Goal: Task Accomplishment & Management: Manage account settings

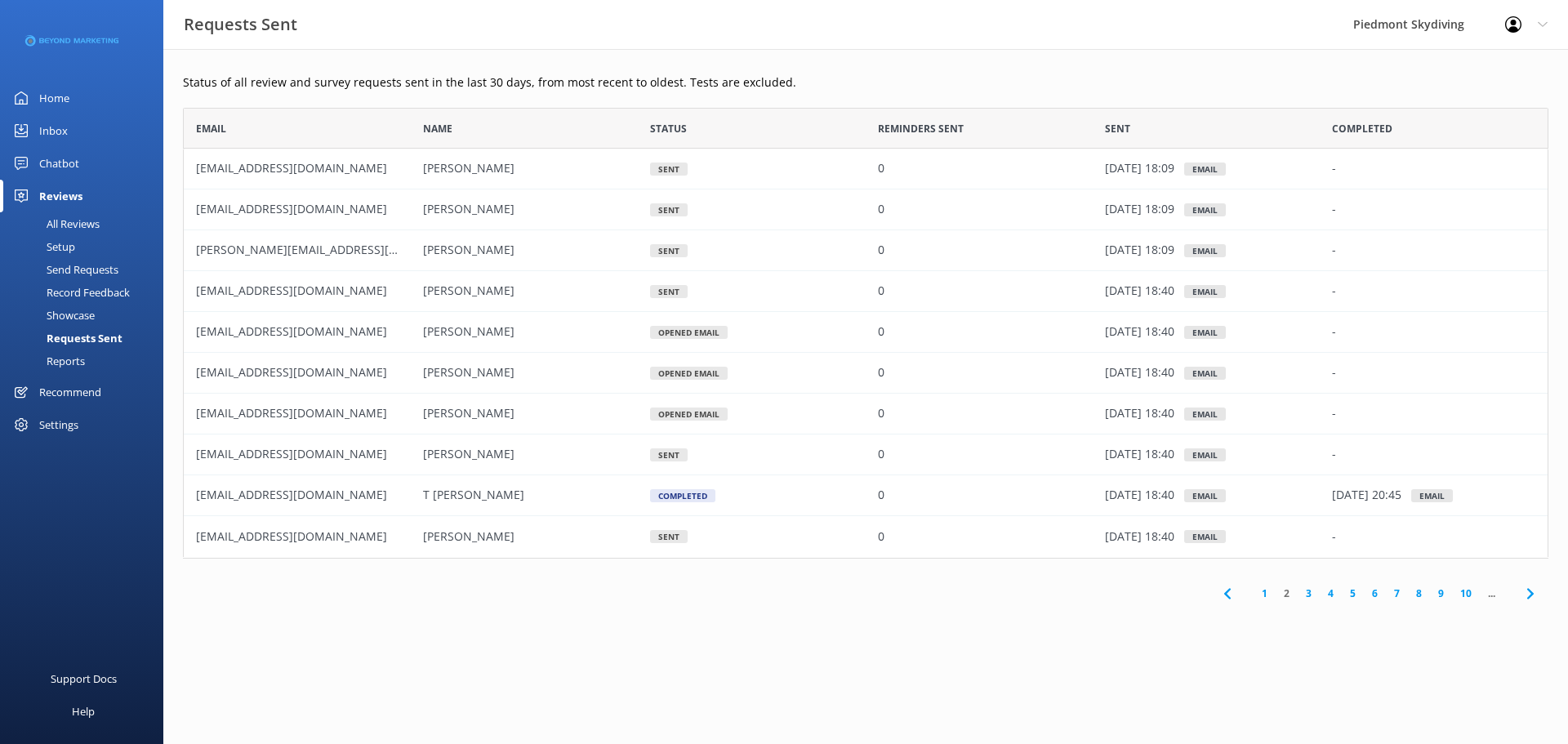
scroll to position [439, 1353]
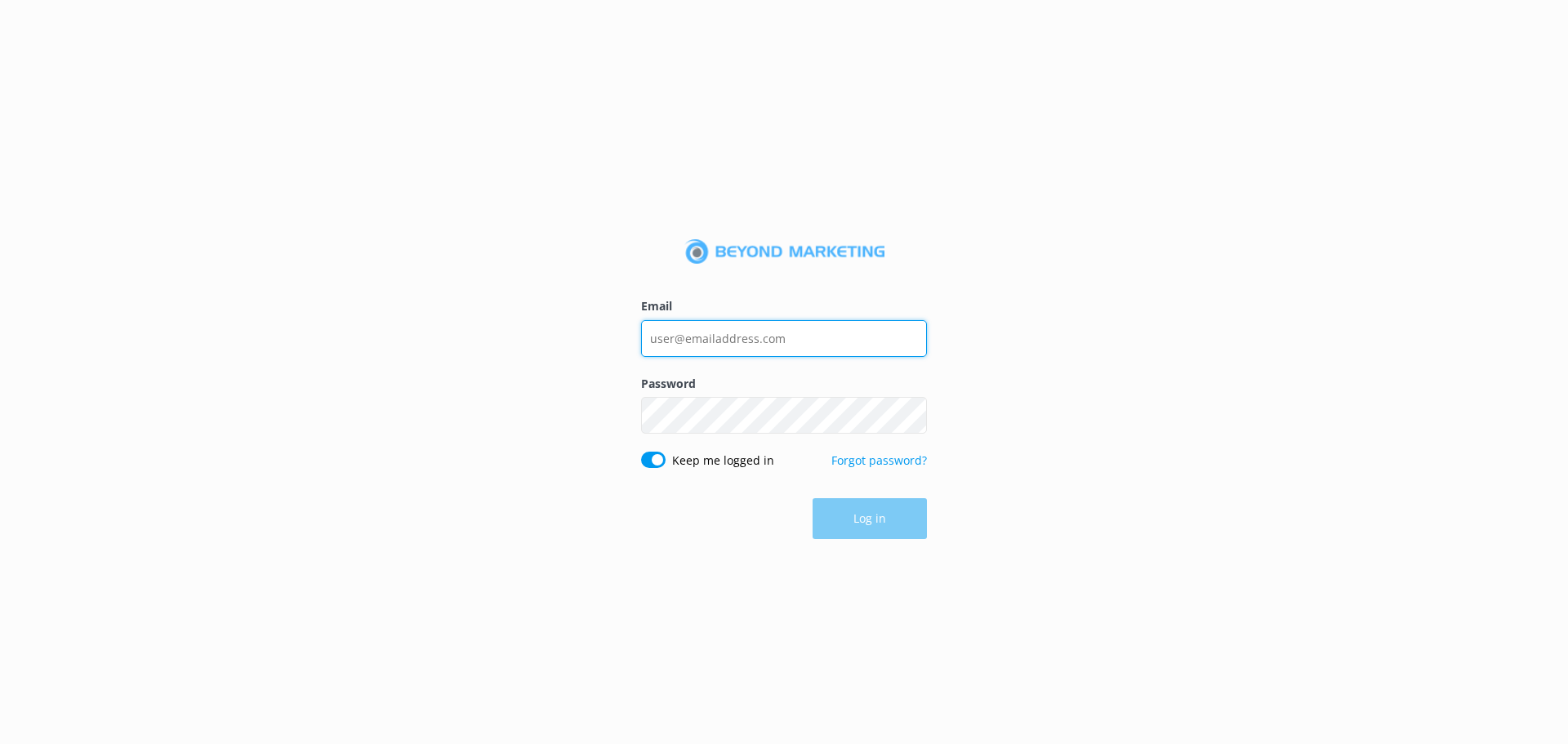
type input "[EMAIL_ADDRESS][DOMAIN_NAME]"
